Goal: Browse casually: Explore the website without a specific task or goal

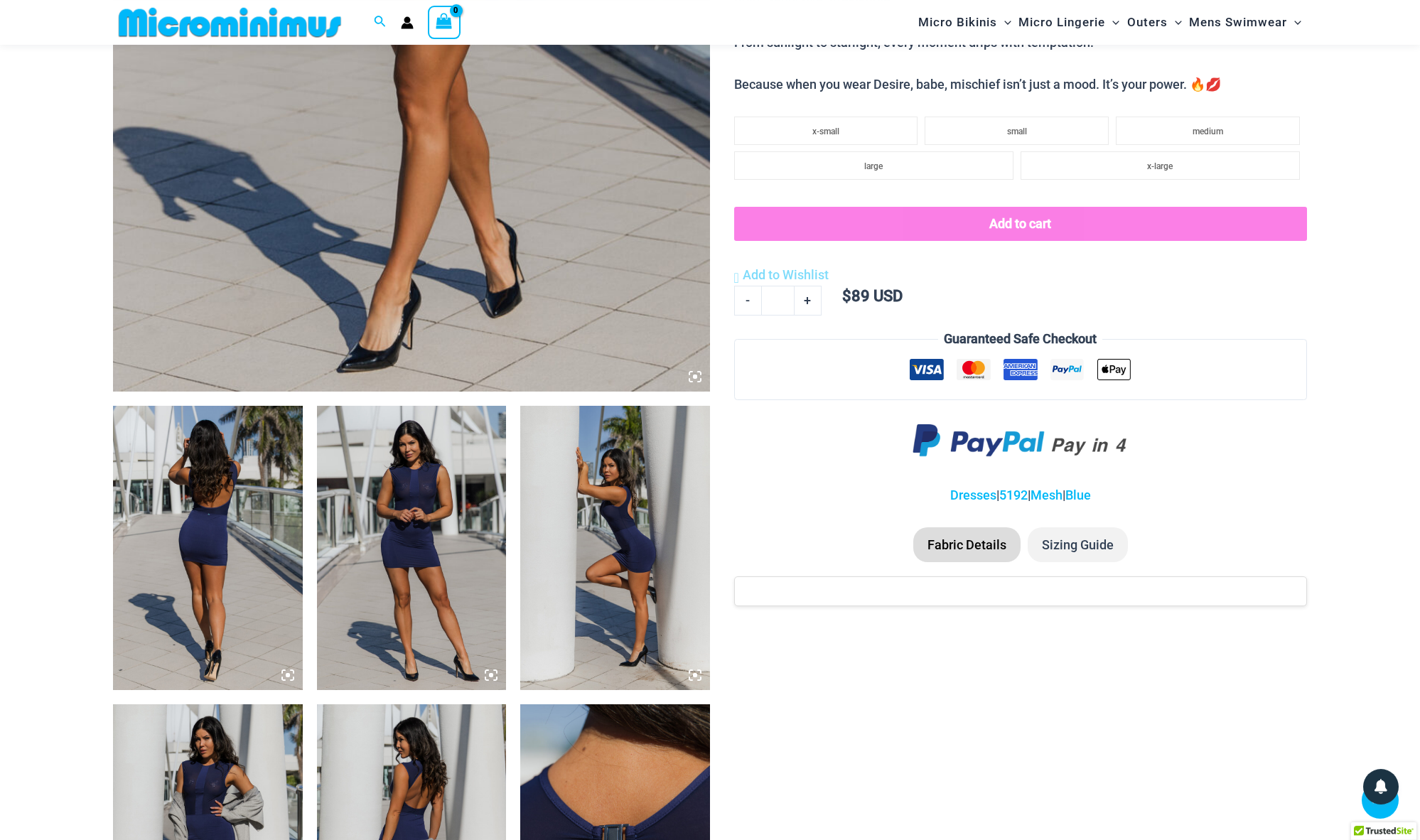
scroll to position [642, 0]
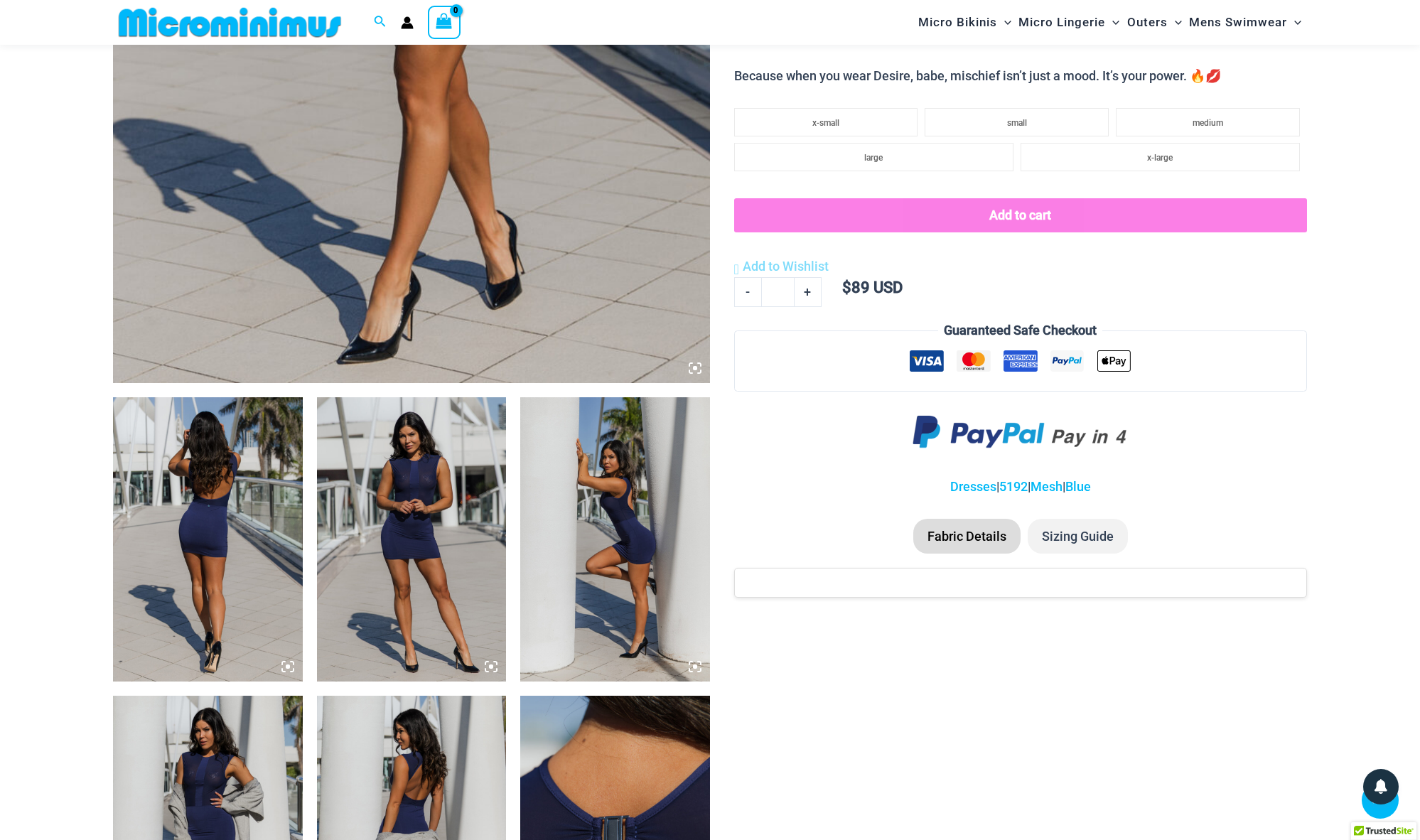
click at [180, 536] on img at bounding box center [208, 539] width 190 height 284
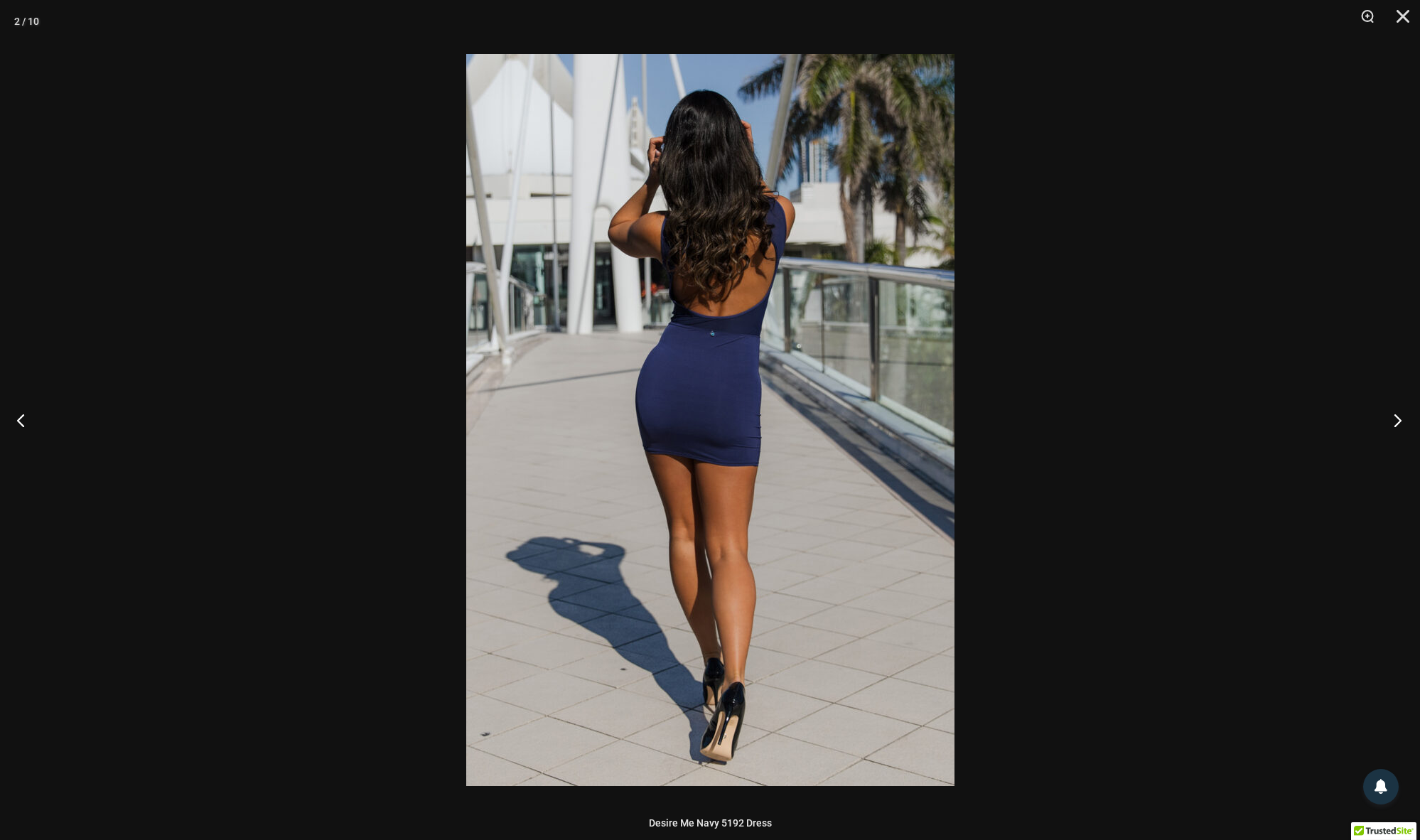
click at [1400, 426] on button "Next" at bounding box center [1393, 420] width 53 height 71
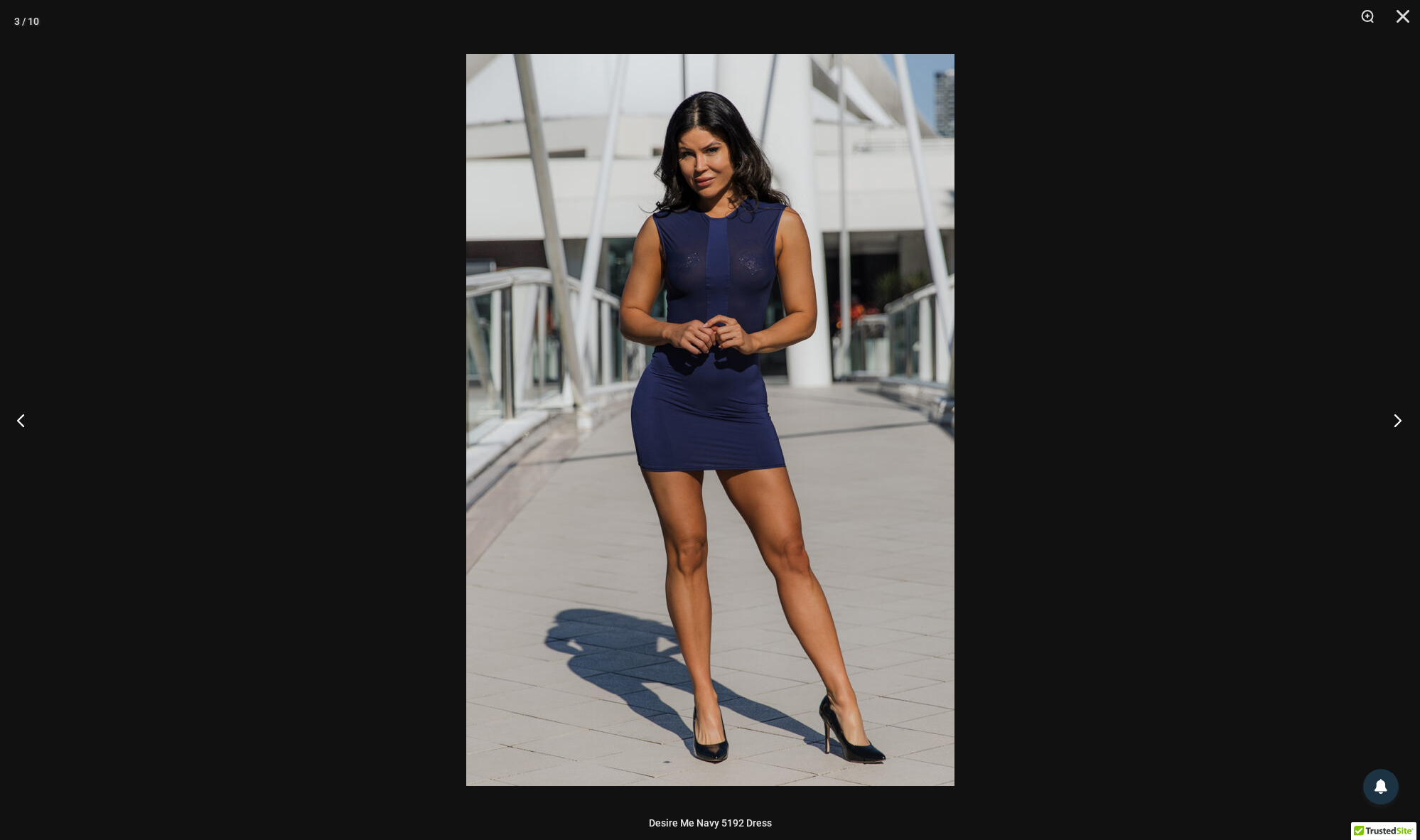
click at [1400, 426] on button "Next" at bounding box center [1393, 420] width 53 height 71
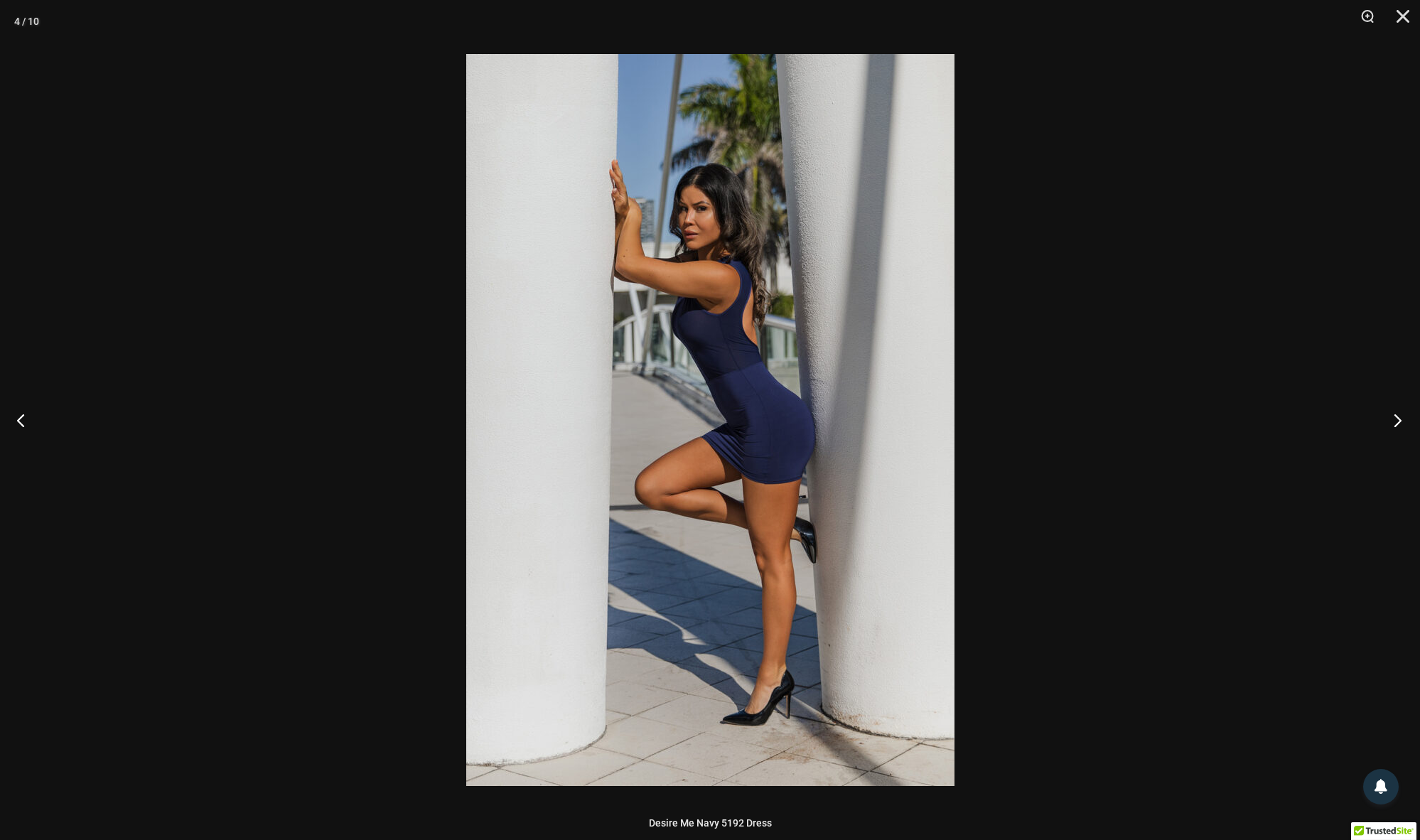
click at [1400, 426] on button "Next" at bounding box center [1393, 420] width 53 height 71
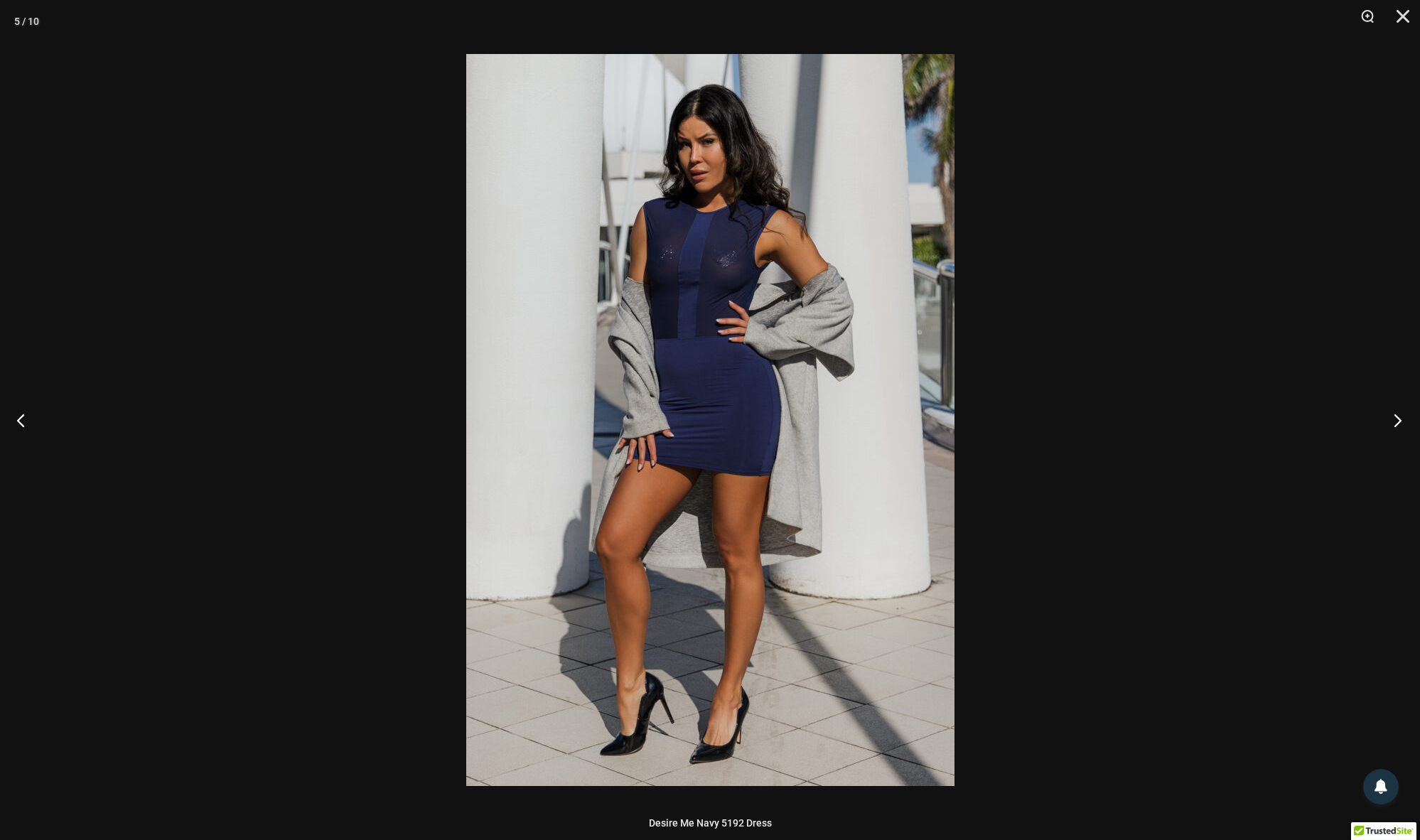
click at [1400, 426] on button "Next" at bounding box center [1393, 420] width 53 height 71
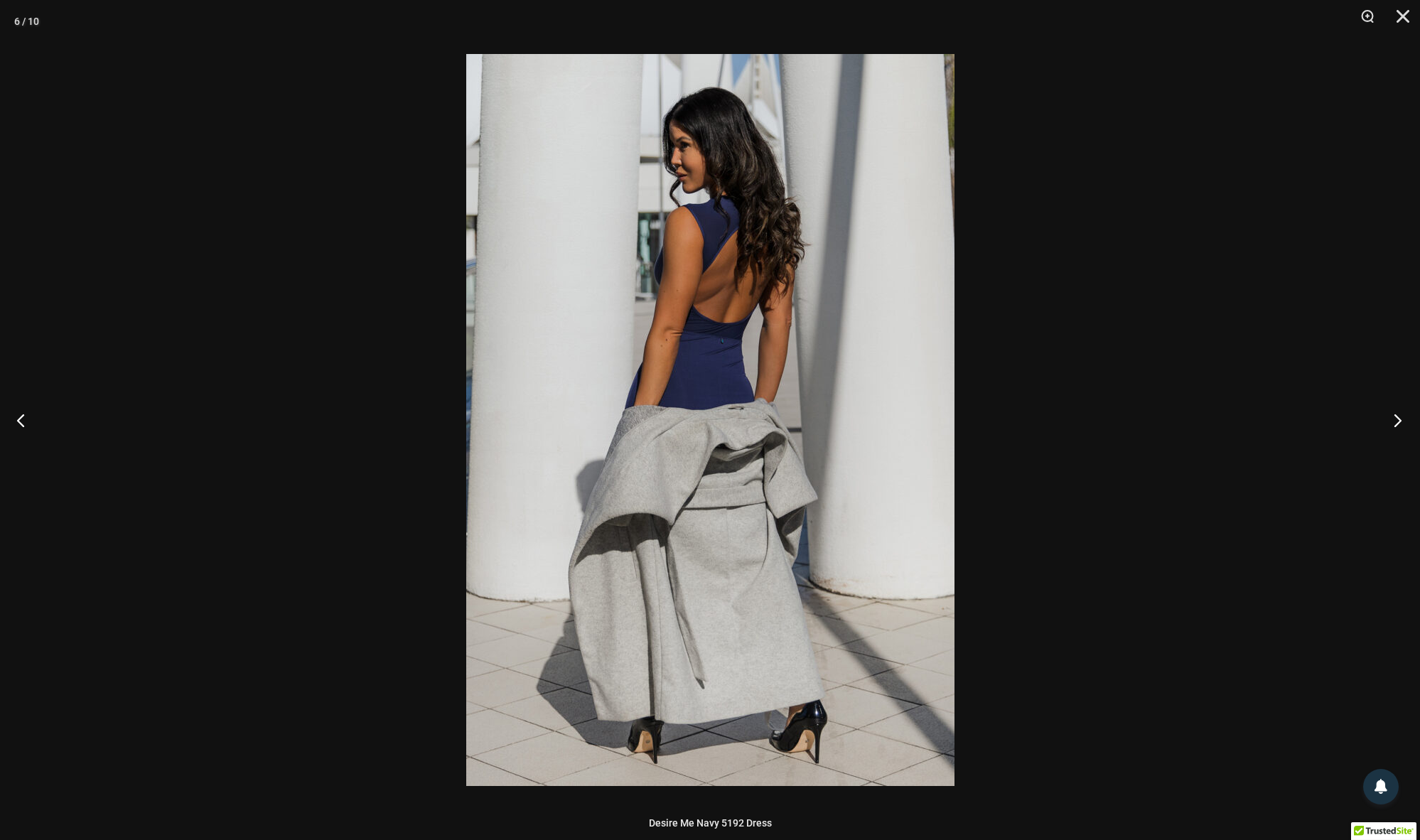
click at [1400, 426] on button "Next" at bounding box center [1393, 420] width 53 height 71
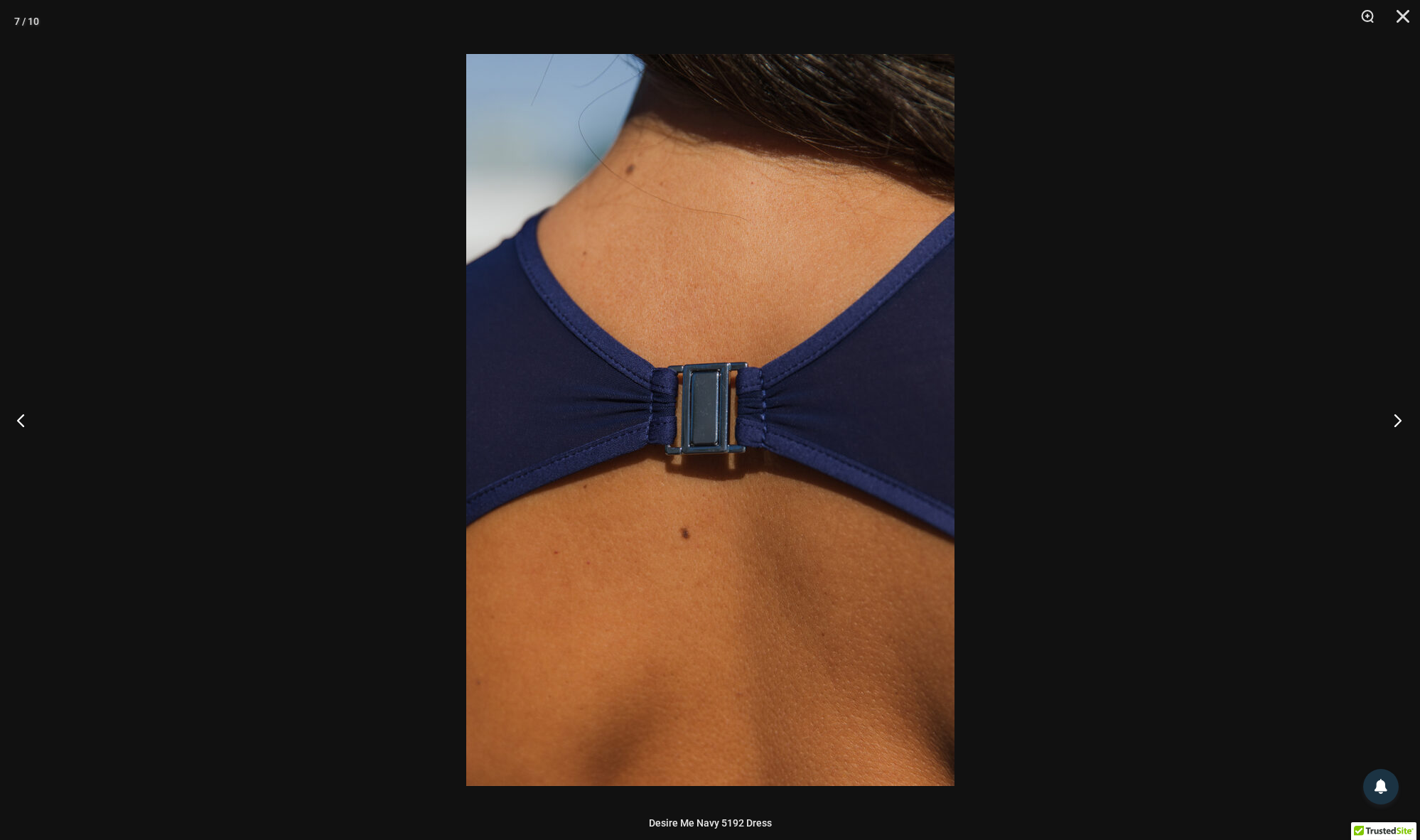
click at [1400, 426] on button "Next" at bounding box center [1393, 420] width 53 height 71
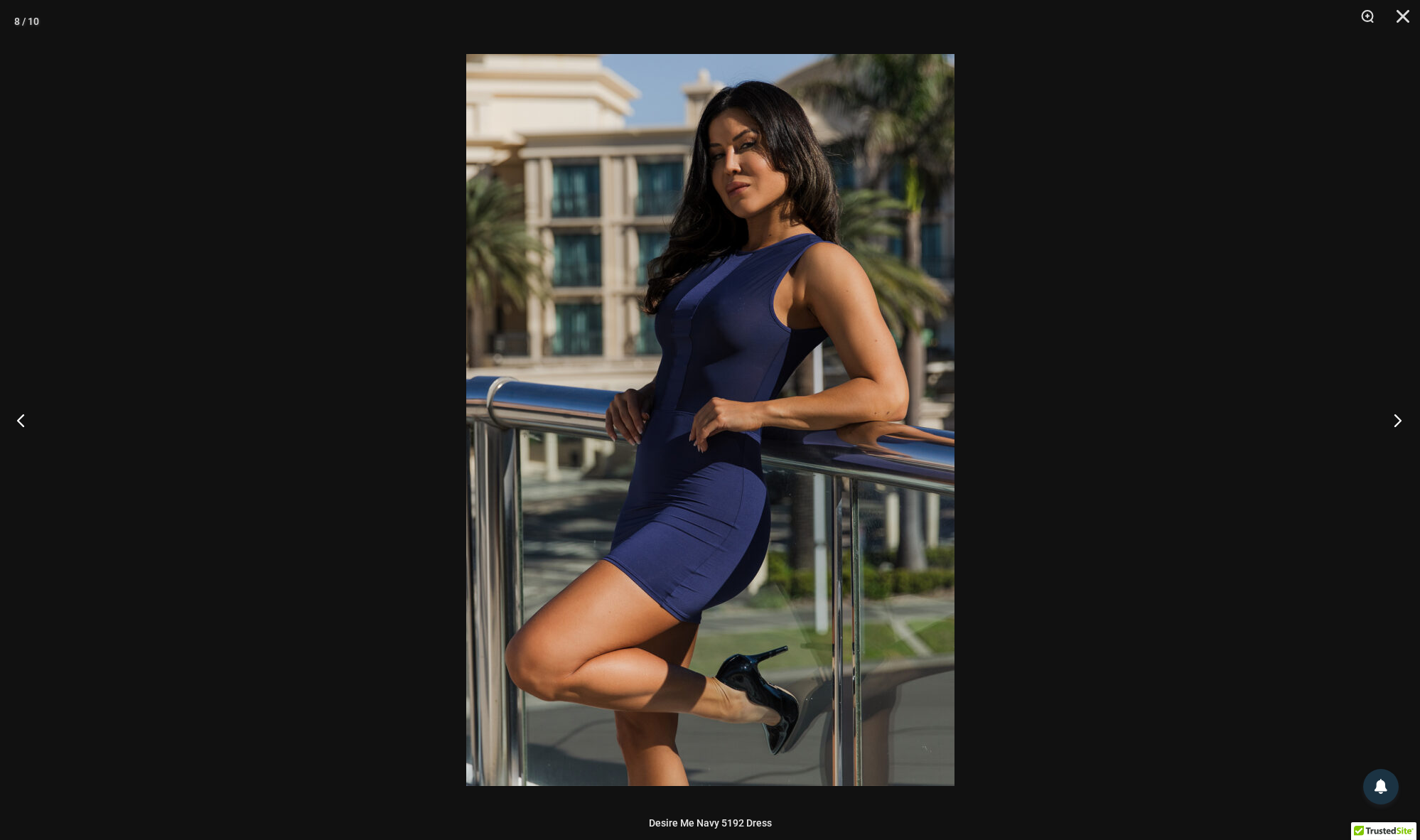
click at [1400, 426] on button "Next" at bounding box center [1393, 420] width 53 height 71
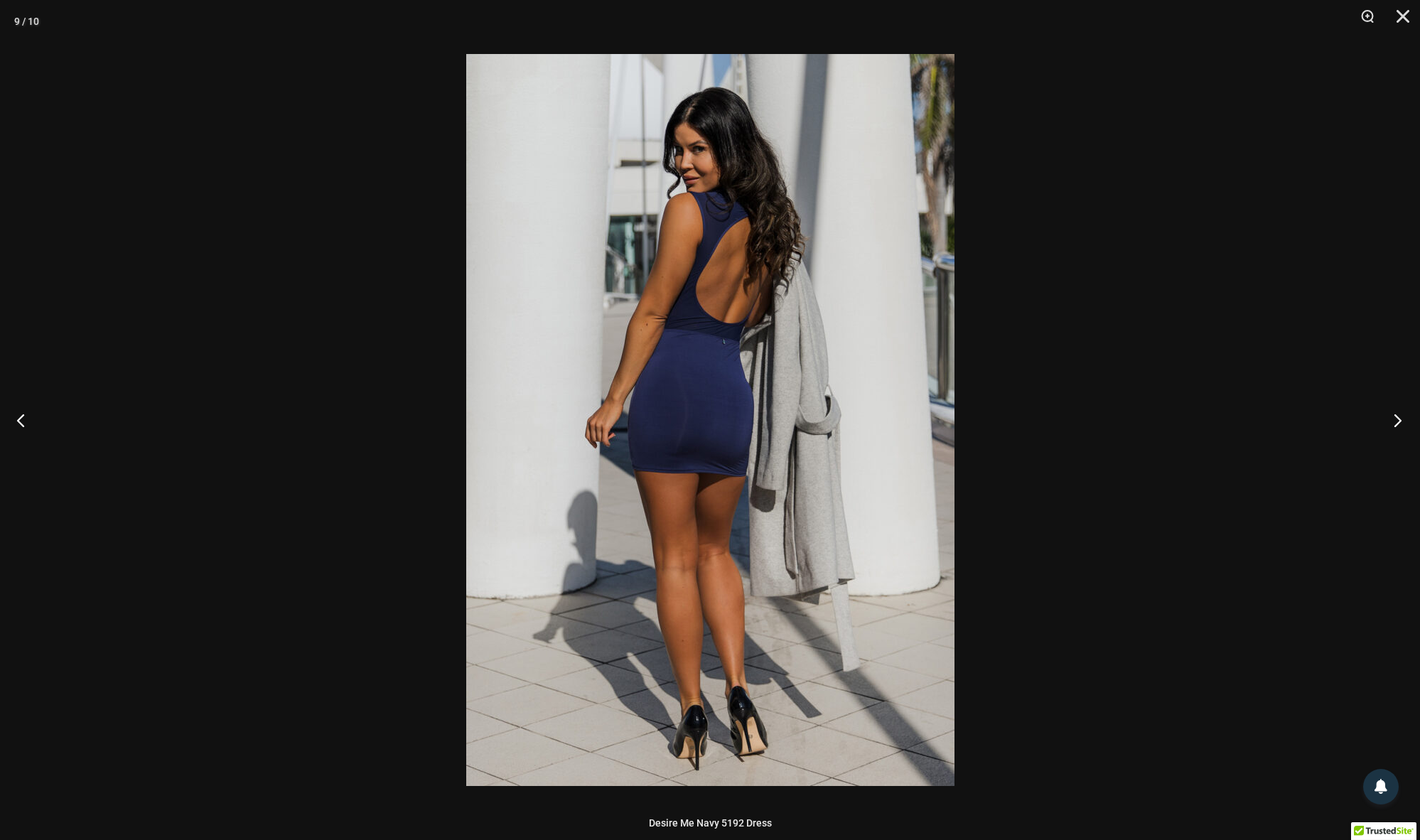
click at [1395, 426] on button "Next" at bounding box center [1393, 420] width 53 height 71
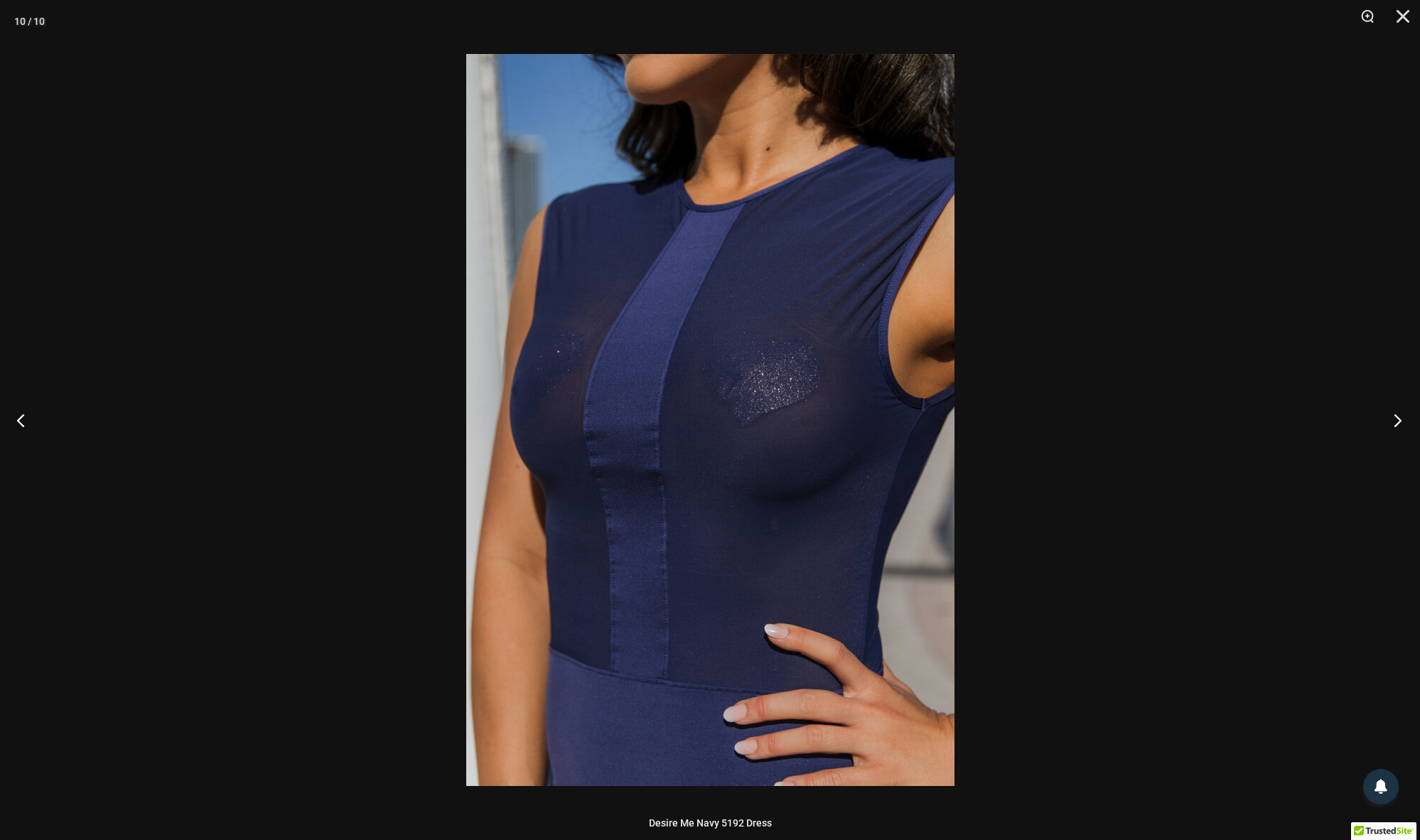
click at [1394, 426] on button "Next" at bounding box center [1393, 420] width 53 height 71
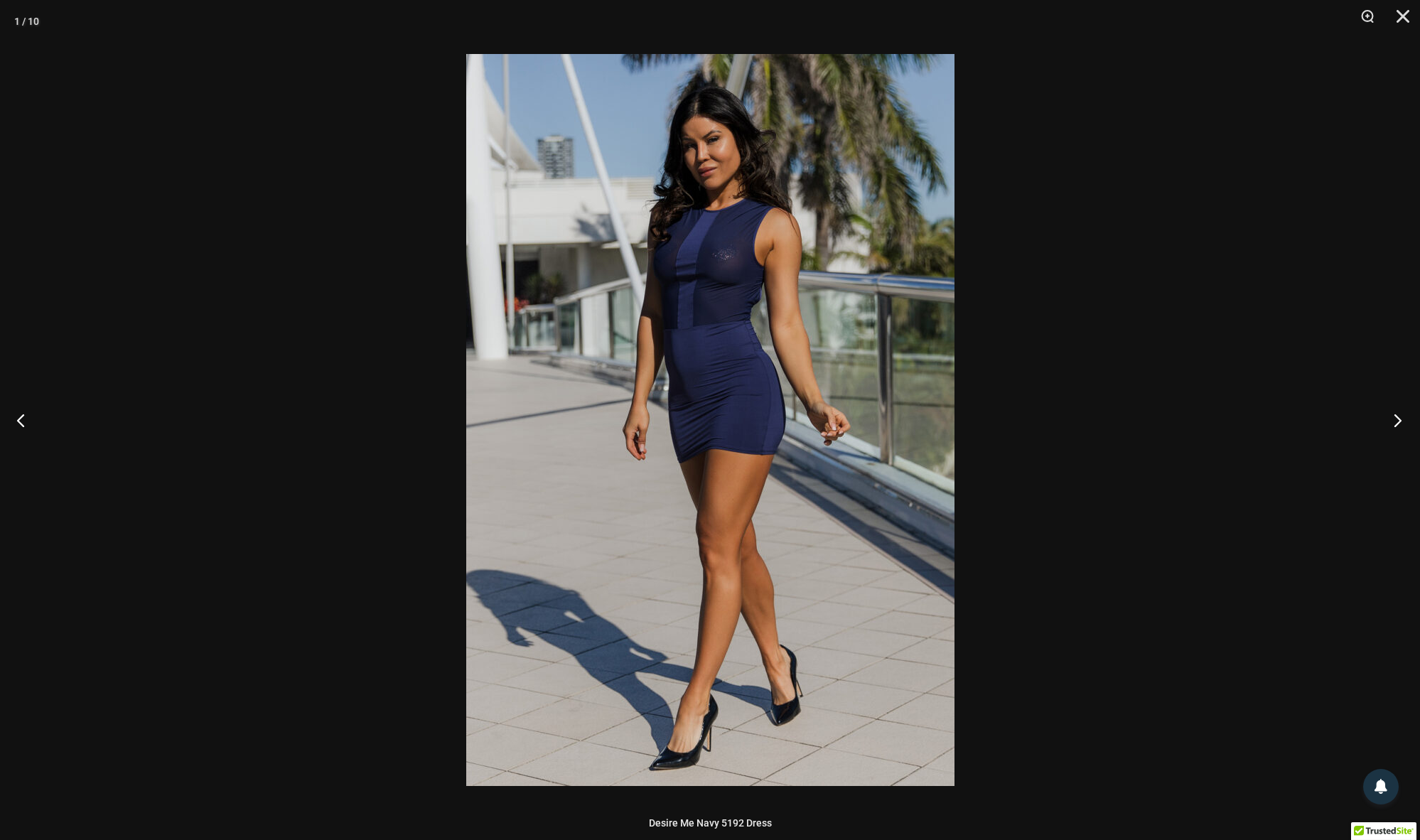
click at [1394, 426] on button "Next" at bounding box center [1393, 420] width 53 height 71
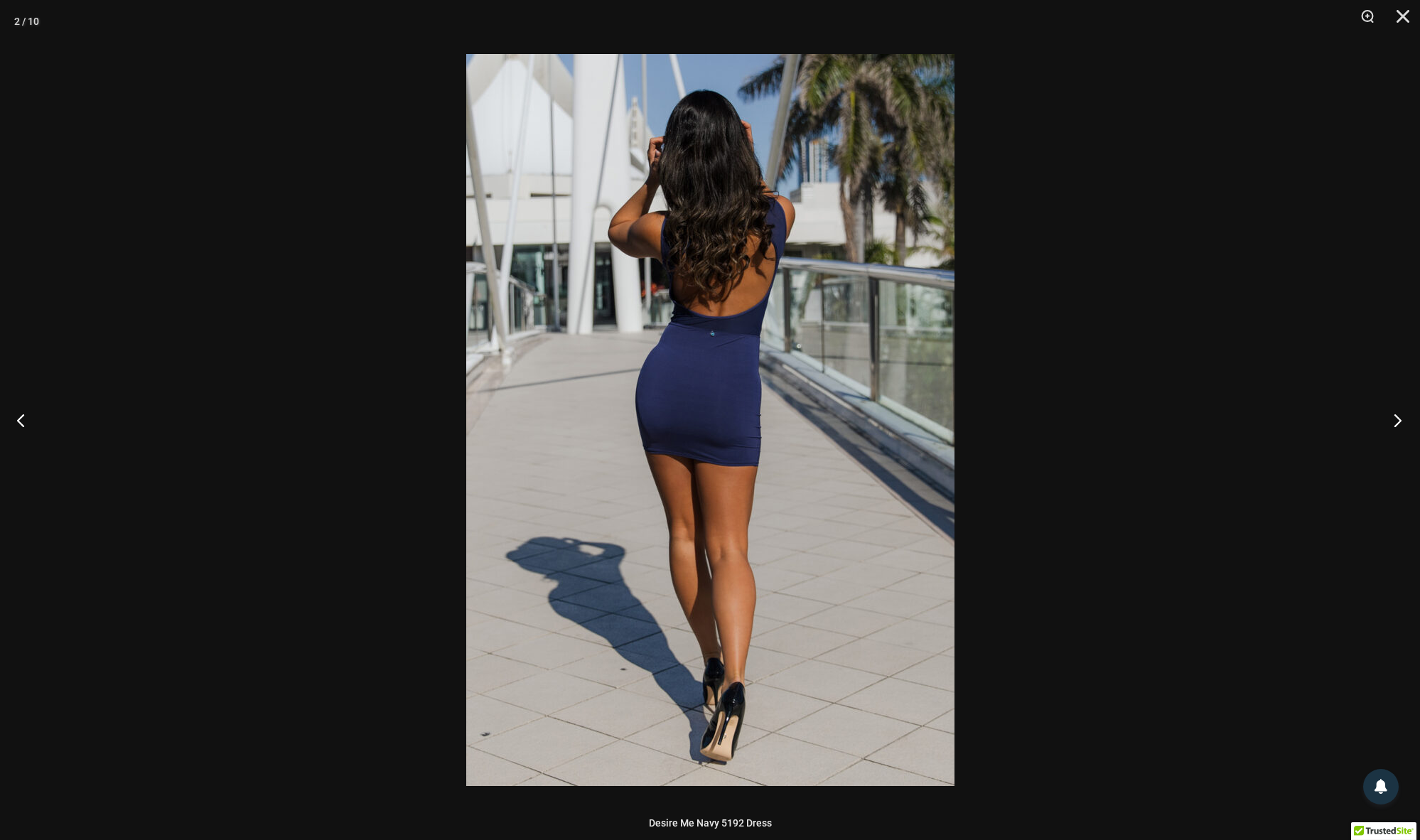
click at [1394, 426] on button "Next" at bounding box center [1393, 420] width 53 height 71
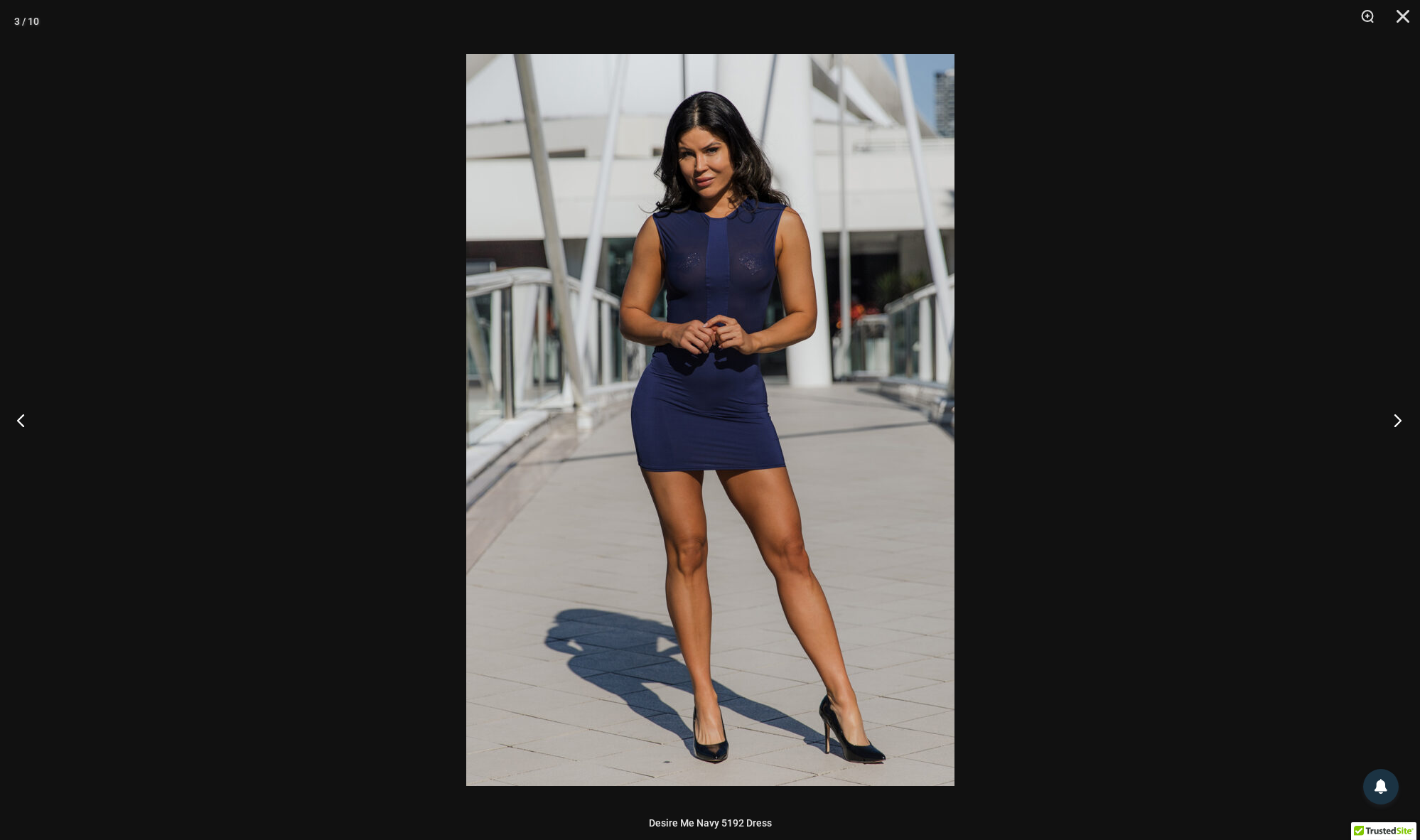
click at [1394, 426] on button "Next" at bounding box center [1393, 420] width 53 height 71
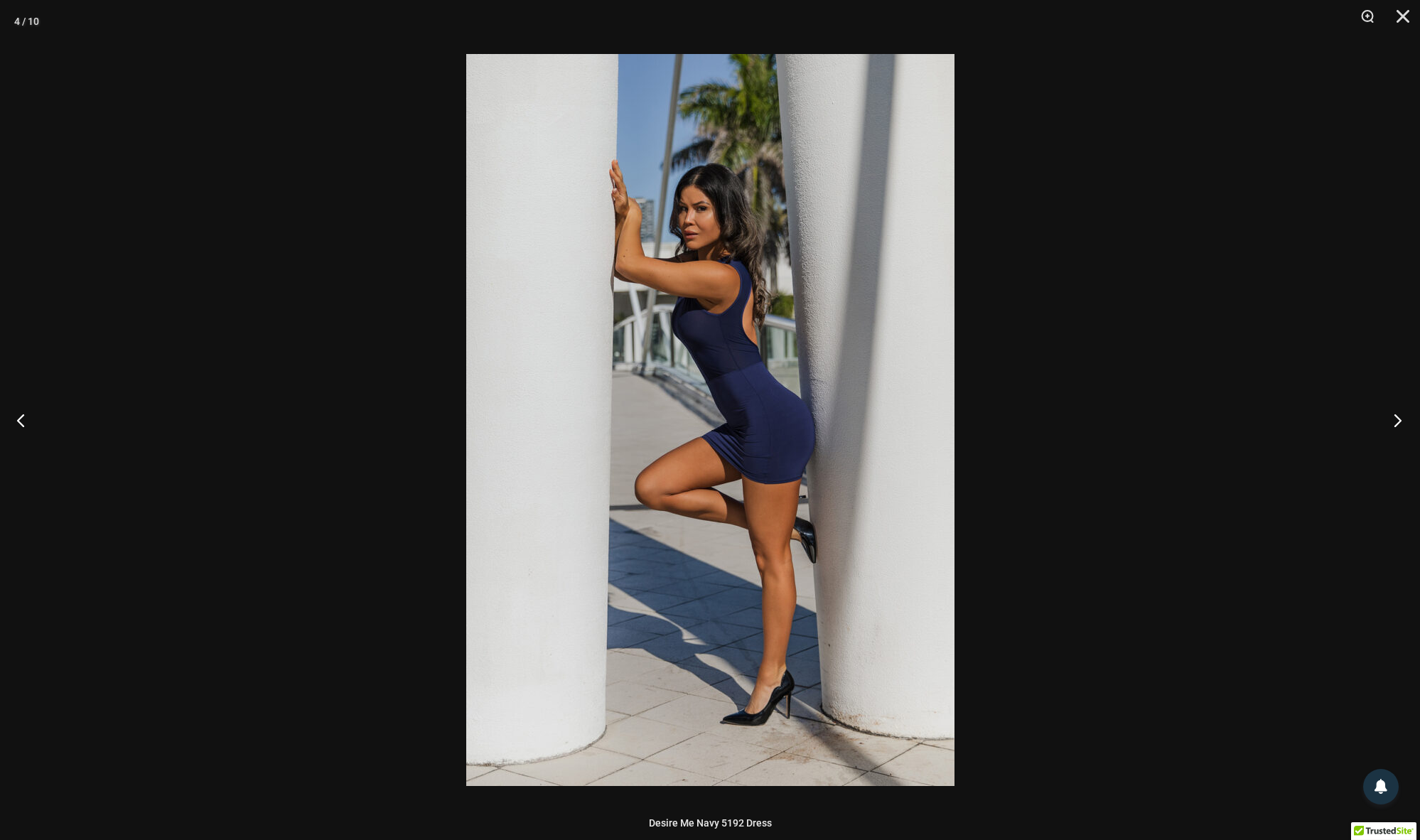
click at [1394, 426] on button "Next" at bounding box center [1393, 420] width 53 height 71
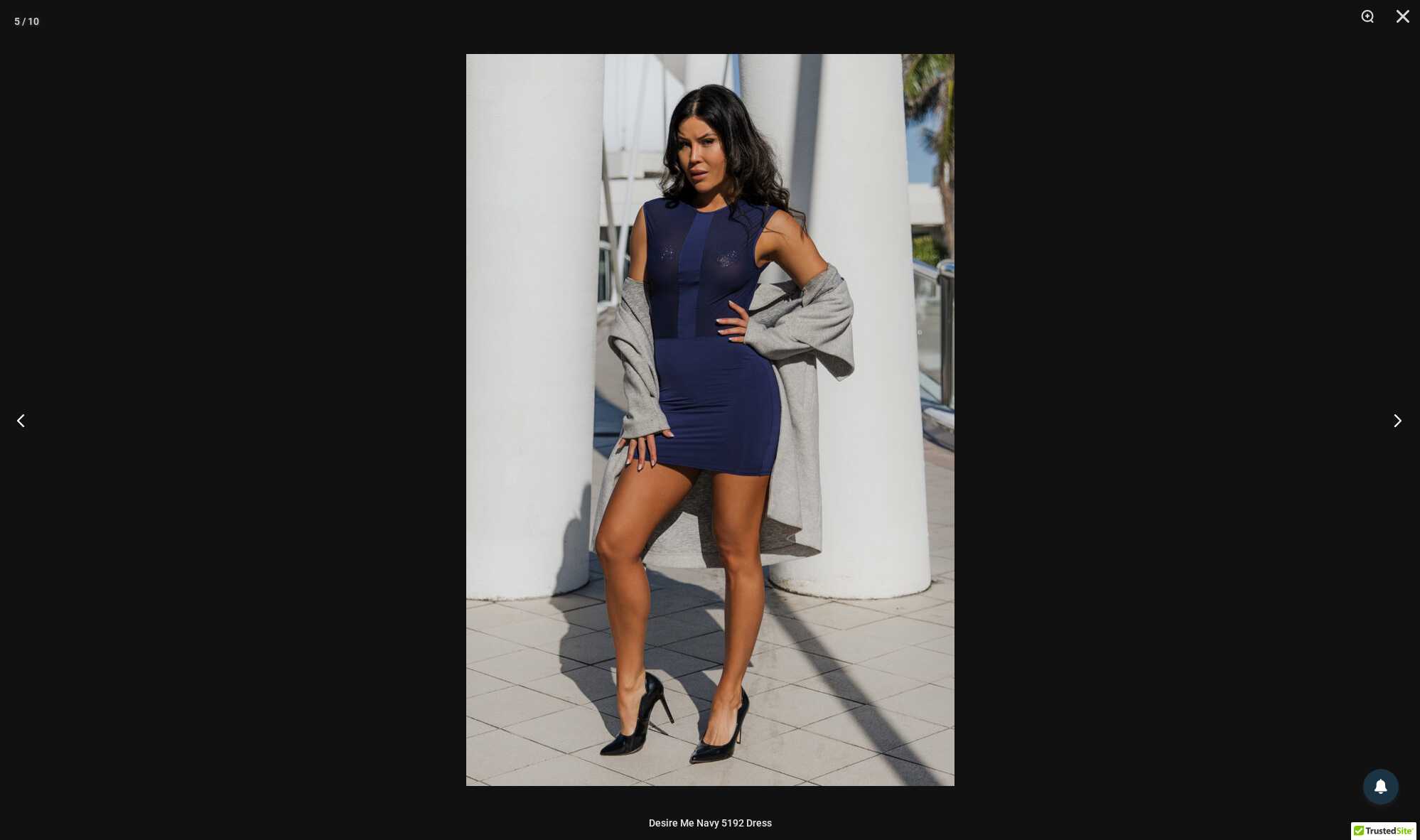
click at [1394, 426] on button "Next" at bounding box center [1393, 420] width 53 height 71
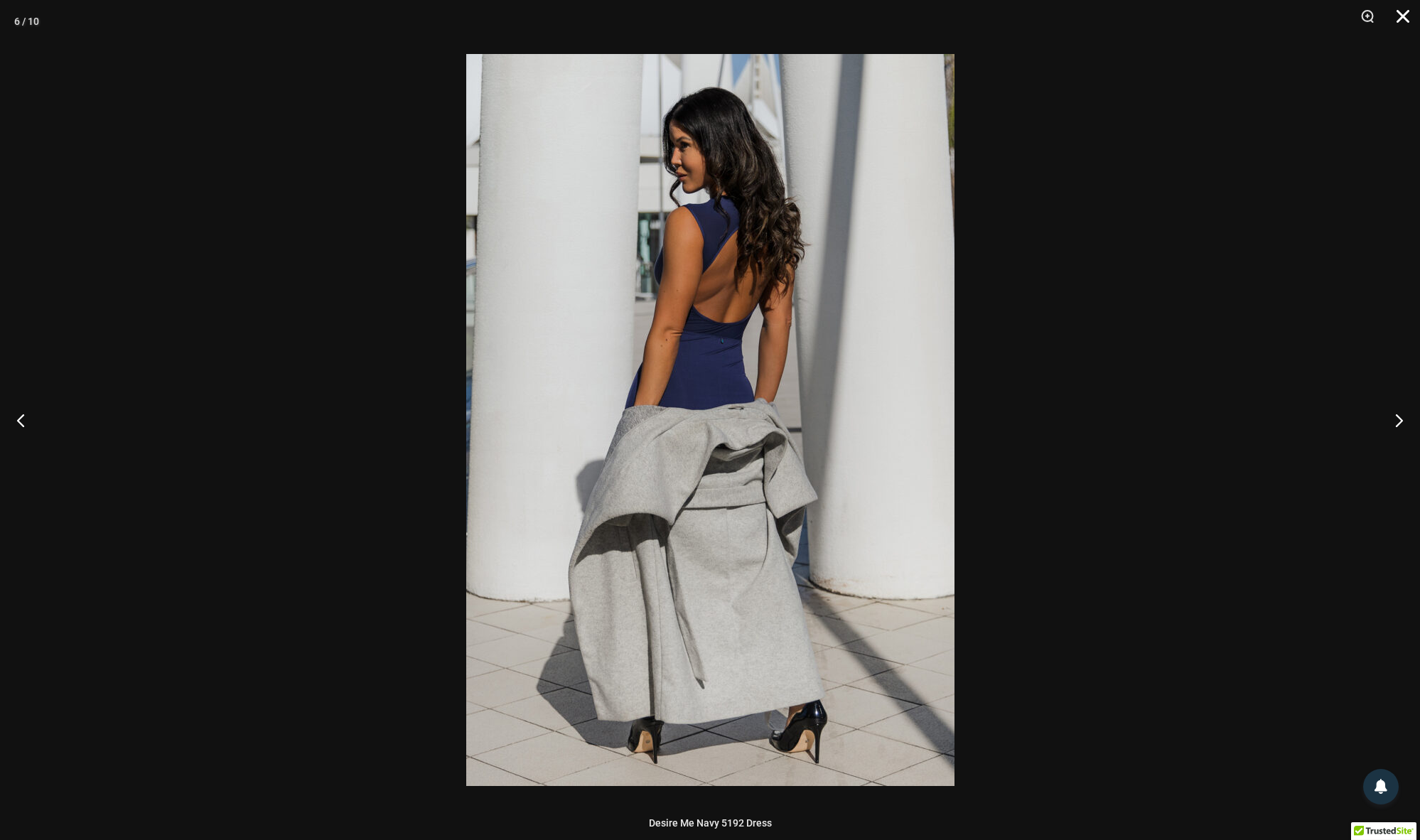
click at [1400, 16] on button "Close" at bounding box center [1398, 21] width 35 height 42
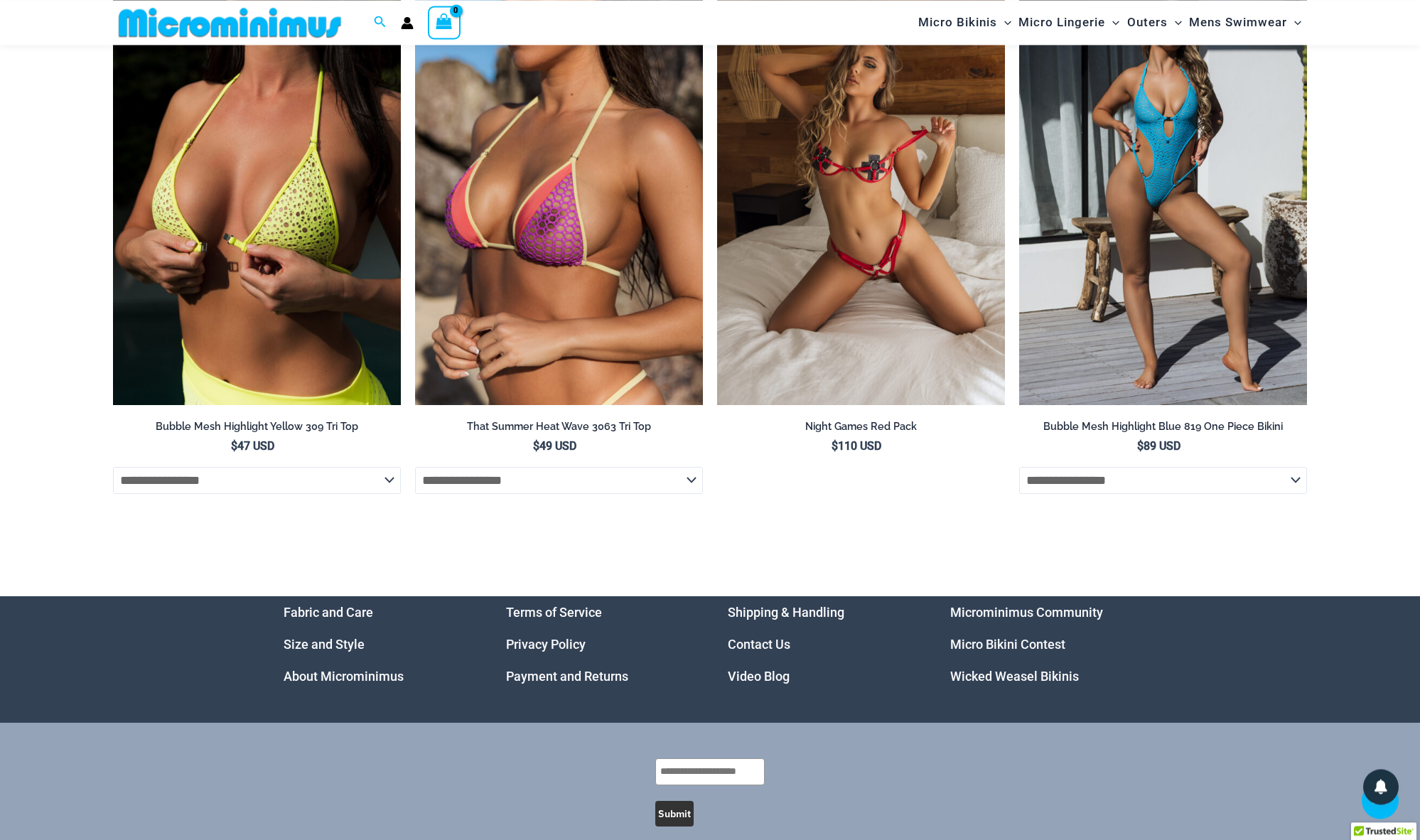
scroll to position [4367, 0]
